Goal: Task Accomplishment & Management: Use online tool/utility

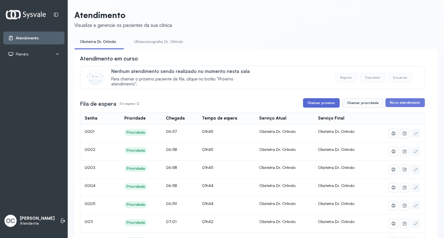
click at [320, 108] on button "Chamar próximo" at bounding box center [321, 102] width 37 height 9
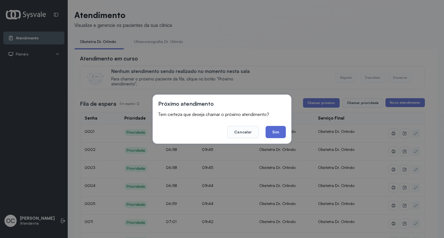
click at [279, 132] on button "Sim" at bounding box center [276, 132] width 20 height 12
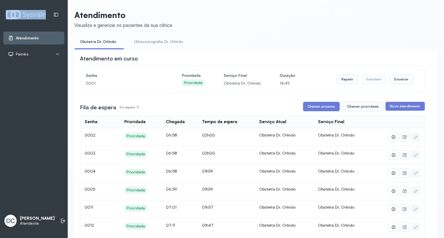
click at [0, 21] on div "Atendimento Painéis Tv OC Orlindo Carvalho dos Santos Atendente" at bounding box center [34, 119] width 68 height 238
click at [321, 107] on button "Chamar próximo" at bounding box center [321, 106] width 37 height 9
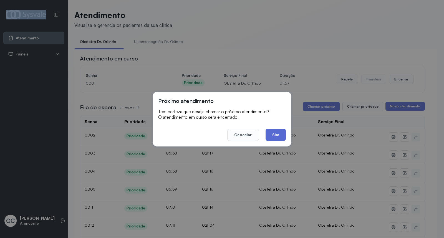
click at [281, 136] on button "Sim" at bounding box center [276, 135] width 20 height 12
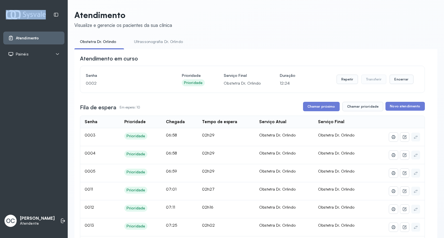
click at [0, 22] on div "Atendimento Painéis Tv OC Orlindo Carvalho dos Santos Atendente" at bounding box center [34, 119] width 68 height 238
click at [361, 15] on header "Atendimento Visualize e gerencie os pacientes da sua clínica" at bounding box center [255, 19] width 363 height 18
click at [333, 108] on button "Chamar próximo" at bounding box center [321, 106] width 37 height 9
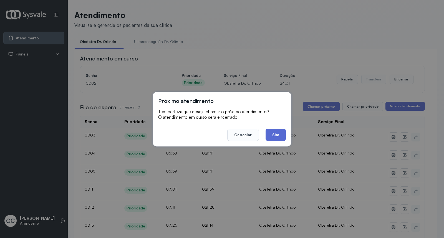
click at [271, 138] on button "Sim" at bounding box center [276, 135] width 20 height 12
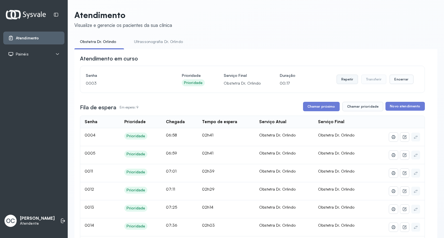
click at [348, 81] on button "Repetir" at bounding box center [347, 79] width 21 height 9
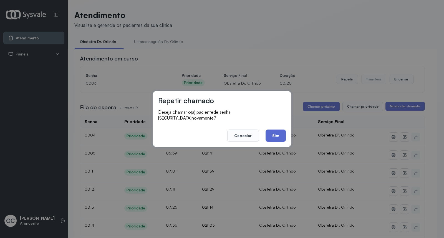
click at [282, 132] on button "Sim" at bounding box center [276, 136] width 20 height 12
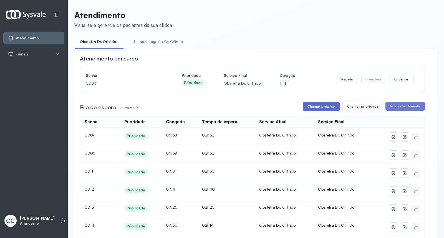
click at [312, 107] on button "Chamar próximo" at bounding box center [321, 106] width 37 height 9
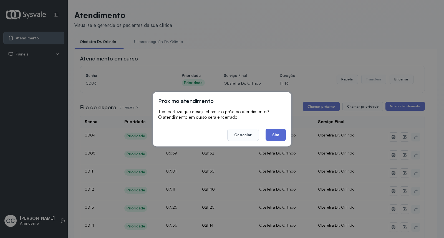
click at [273, 137] on button "Sim" at bounding box center [276, 135] width 20 height 12
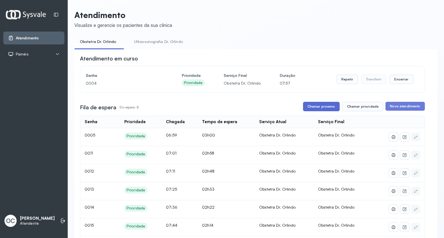
click at [313, 107] on button "Chamar próximo" at bounding box center [321, 106] width 37 height 9
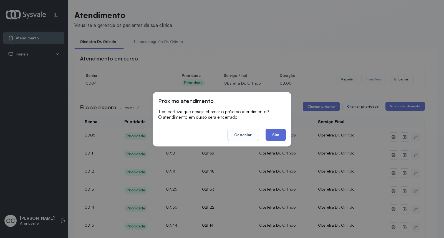
click at [279, 136] on button "Sim" at bounding box center [276, 135] width 20 height 12
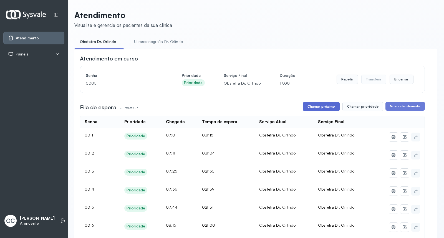
click at [328, 108] on button "Chamar próximo" at bounding box center [321, 106] width 37 height 9
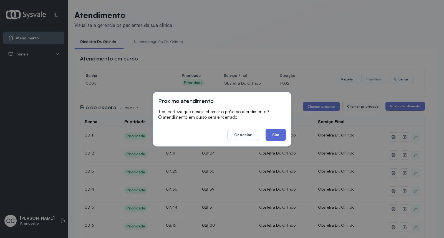
click at [278, 135] on button "Sim" at bounding box center [276, 135] width 20 height 12
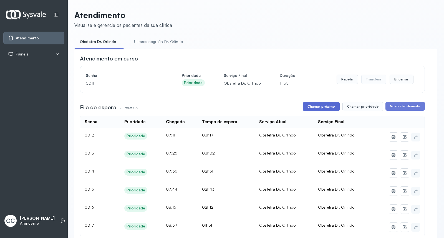
click at [319, 110] on button "Chamar próximo" at bounding box center [321, 106] width 37 height 9
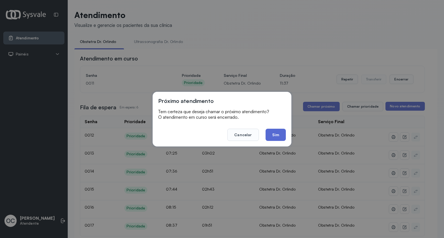
click at [277, 134] on button "Sim" at bounding box center [276, 135] width 20 height 12
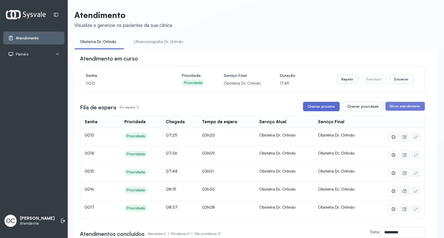
click at [254, 107] on button "Chamar próximo" at bounding box center [321, 106] width 37 height 9
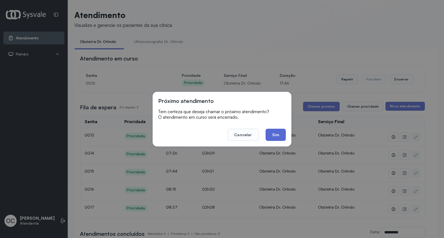
click at [254, 136] on button "Sim" at bounding box center [276, 135] width 20 height 12
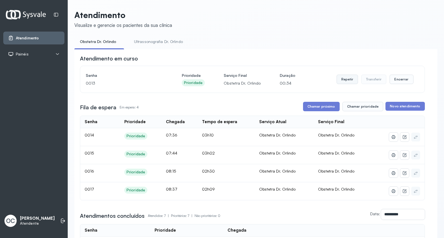
click at [254, 81] on button "Repetir" at bounding box center [347, 79] width 21 height 9
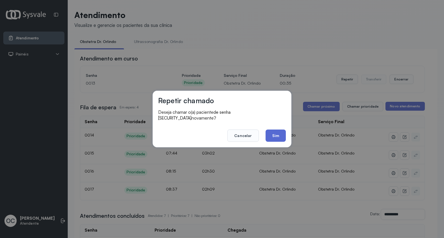
click at [254, 130] on button "Sim" at bounding box center [276, 136] width 20 height 12
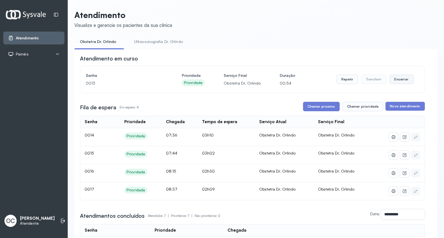
click at [254, 80] on button "Encerrar" at bounding box center [402, 79] width 24 height 9
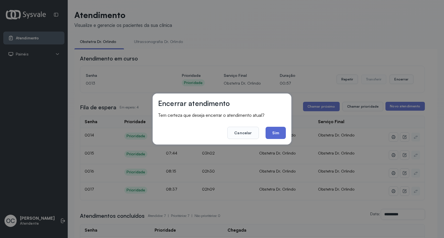
click at [254, 134] on button "Sim" at bounding box center [276, 133] width 20 height 12
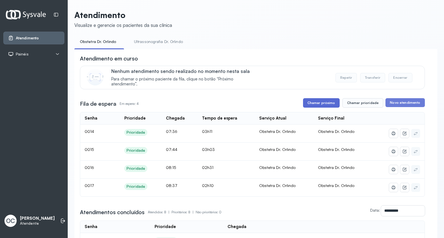
click at [254, 105] on button "Chamar próximo" at bounding box center [321, 102] width 37 height 9
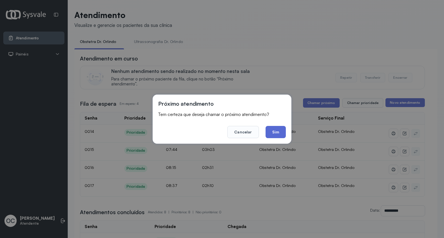
click at [254, 132] on button "Sim" at bounding box center [276, 132] width 20 height 12
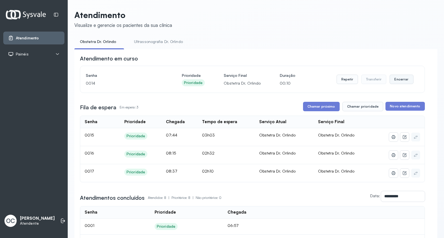
click at [254, 79] on button "Encerrar" at bounding box center [402, 79] width 24 height 9
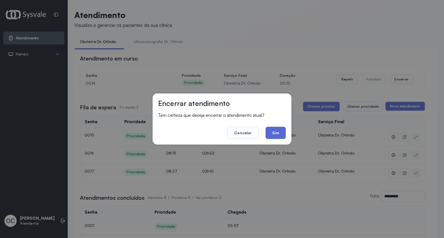
click at [254, 132] on button "Sim" at bounding box center [276, 133] width 20 height 12
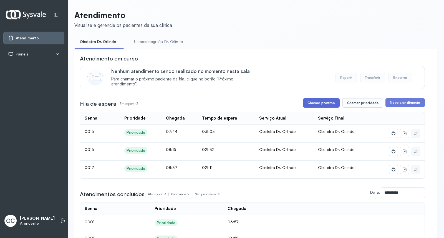
click at [254, 105] on button "Chamar próximo" at bounding box center [321, 102] width 37 height 9
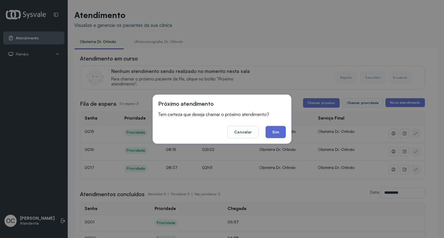
click at [254, 132] on button "Sim" at bounding box center [276, 132] width 20 height 12
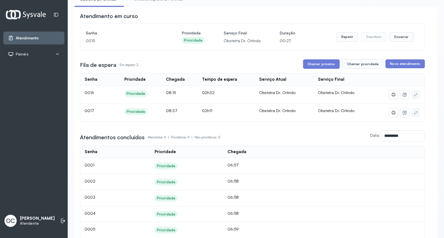
scroll to position [37, 0]
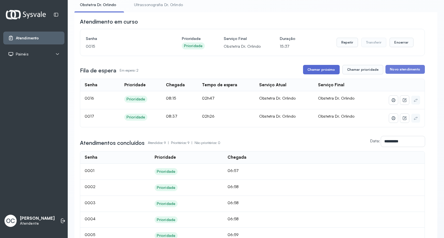
click at [254, 72] on button "Chamar próximo" at bounding box center [321, 69] width 37 height 9
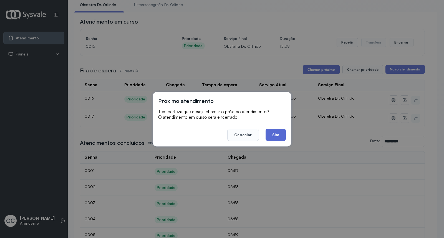
click at [254, 136] on button "Sim" at bounding box center [276, 135] width 20 height 12
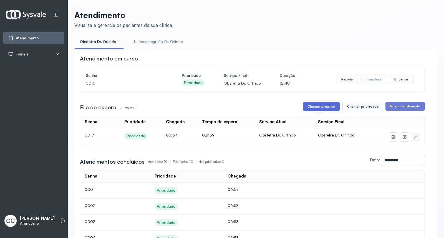
click at [254, 107] on button "Chamar próximo" at bounding box center [321, 106] width 37 height 9
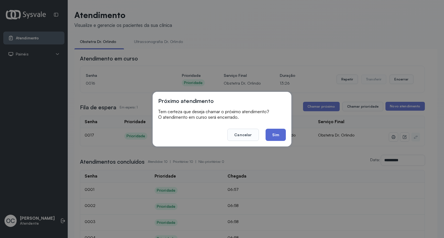
click at [254, 135] on button "Sim" at bounding box center [276, 135] width 20 height 12
